Goal: Task Accomplishment & Management: Complete application form

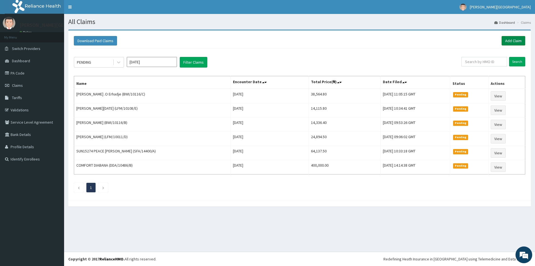
click at [515, 40] on link "Add Claim" at bounding box center [514, 40] width 24 height 9
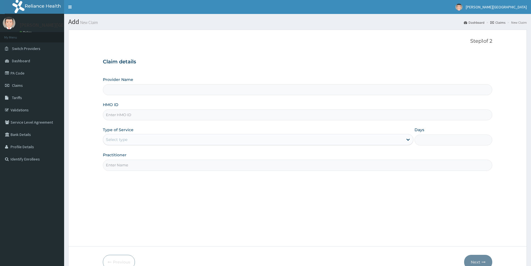
type input "[PERSON_NAME][GEOGRAPHIC_DATA]"
click at [152, 114] on input "HMO ID" at bounding box center [298, 114] width 390 height 11
click at [122, 116] on input "HMO ID" at bounding box center [298, 114] width 390 height 11
paste input "LFM/10169/A"
type input "LFM/10169/A"
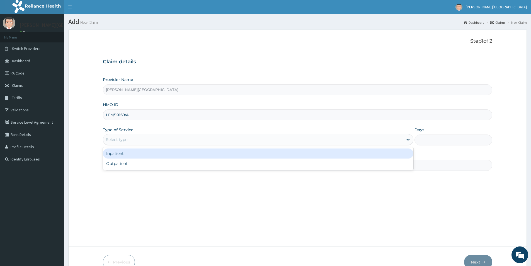
click at [128, 141] on div "Select type" at bounding box center [253, 139] width 300 height 9
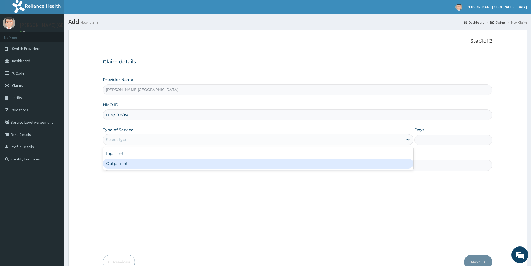
click at [118, 164] on div "Outpatient" at bounding box center [258, 163] width 311 height 10
type input "1"
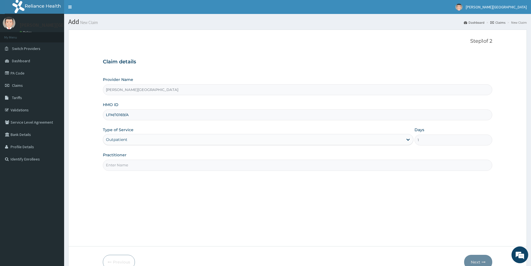
click at [115, 166] on input "Practitioner" at bounding box center [298, 165] width 390 height 11
type input "DR. ADERHA"
click at [477, 261] on button "Next" at bounding box center [478, 262] width 28 height 15
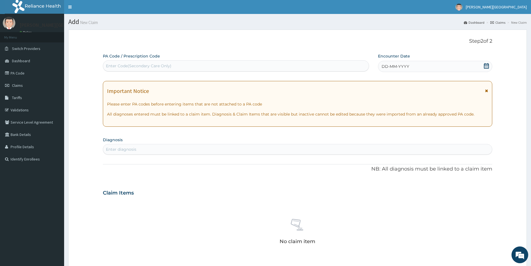
click at [148, 65] on div "Enter Code(Secondary Care Only)" at bounding box center [139, 66] width 66 height 6
drag, startPoint x: 148, startPoint y: 65, endPoint x: 117, endPoint y: 67, distance: 31.1
click at [117, 67] on div "Enter Code(Secondary Care Only)" at bounding box center [139, 66] width 66 height 6
paste input "PA/7C964C"
type input "PA/7C964C"
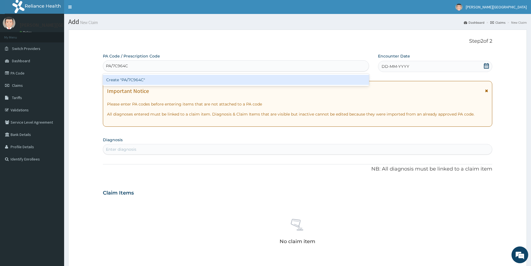
click at [203, 77] on div "Create "PA/7C964C"" at bounding box center [236, 80] width 266 height 10
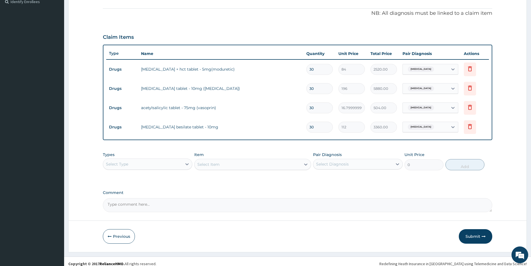
scroll to position [162, 0]
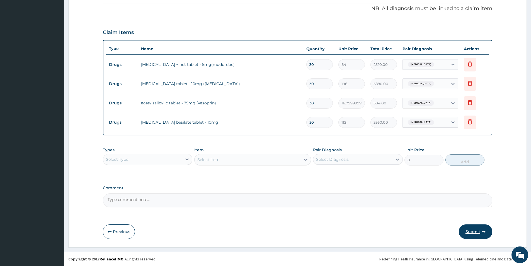
click at [475, 231] on button "Submit" at bounding box center [475, 231] width 33 height 15
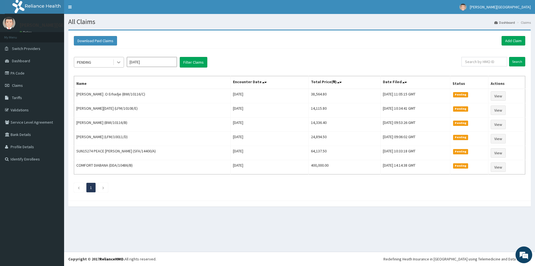
click at [121, 64] on icon at bounding box center [119, 62] width 6 height 6
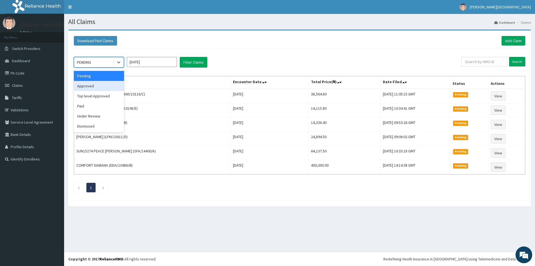
click at [113, 83] on div "Approved" at bounding box center [99, 86] width 50 height 10
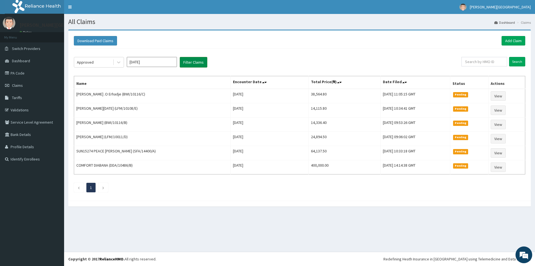
click at [197, 64] on button "Filter Claims" at bounding box center [194, 62] width 28 height 11
